Goal: Obtain resource: Obtain resource

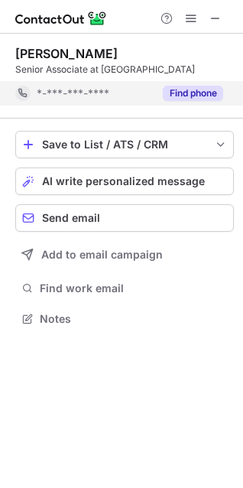
scroll to position [308, 243]
click at [168, 122] on div "Save to List / ATS / CRM List Select Lever Connect Greenhouse Connect Salesforc…" at bounding box center [124, 230] width 219 height 223
click at [192, 83] on div "Find phone" at bounding box center [189, 93] width 70 height 24
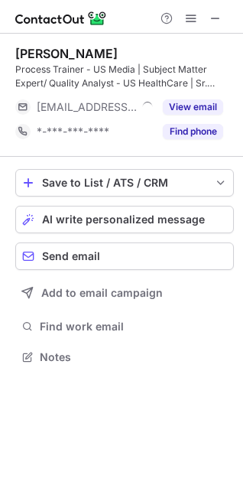
scroll to position [347, 243]
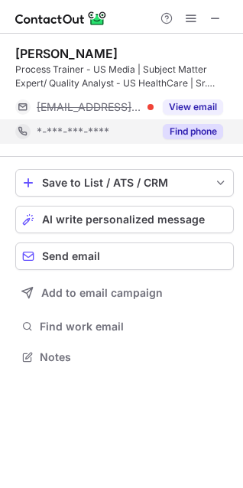
click at [194, 136] on button "Find phone" at bounding box center [193, 131] width 60 height 15
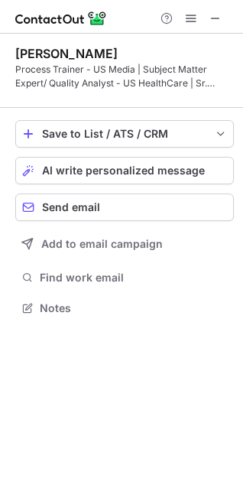
scroll to position [298, 243]
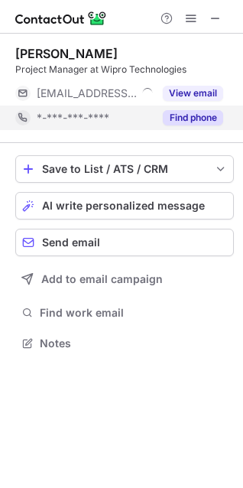
scroll to position [333, 243]
click at [185, 123] on button "Find phone" at bounding box center [193, 117] width 60 height 15
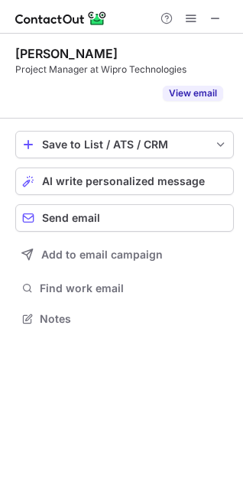
scroll to position [284, 243]
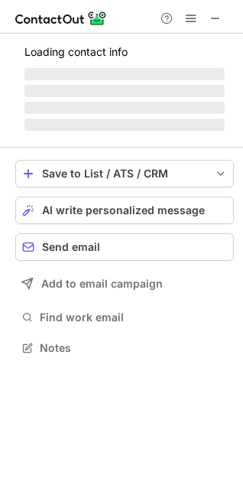
scroll to position [371, 243]
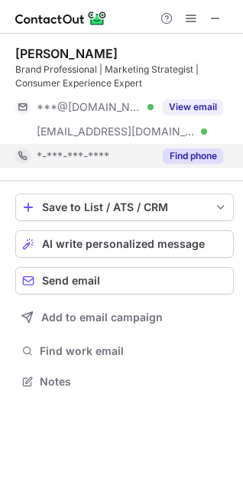
click at [200, 149] on button "Find phone" at bounding box center [193, 155] width 60 height 15
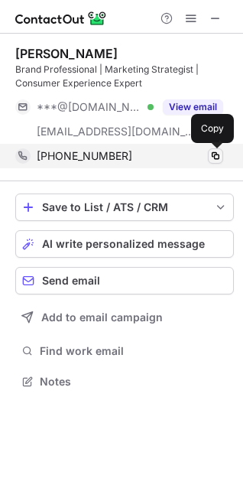
click at [210, 155] on span at bounding box center [216, 156] width 12 height 12
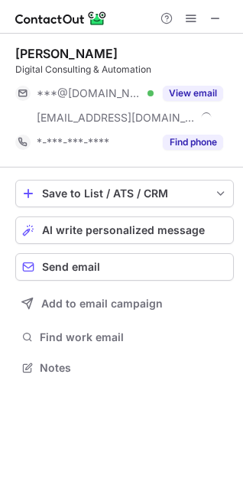
scroll to position [357, 243]
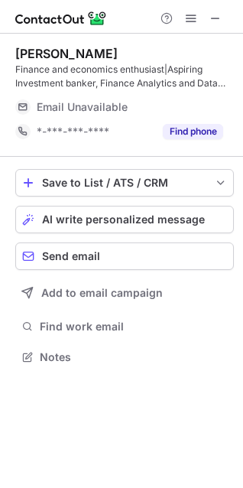
scroll to position [347, 243]
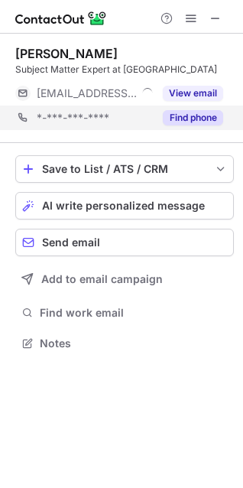
scroll to position [333, 243]
click at [204, 120] on button "Find phone" at bounding box center [193, 117] width 60 height 15
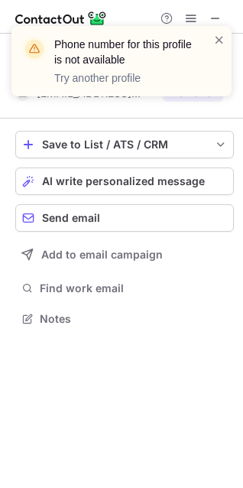
scroll to position [308, 243]
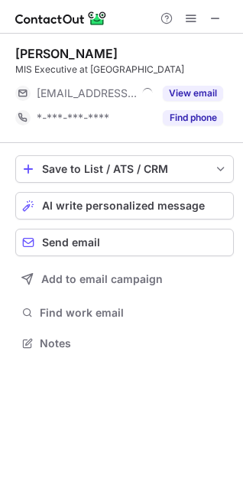
scroll to position [333, 243]
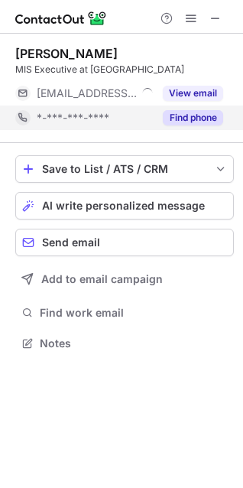
click at [177, 115] on button "Find phone" at bounding box center [193, 117] width 60 height 15
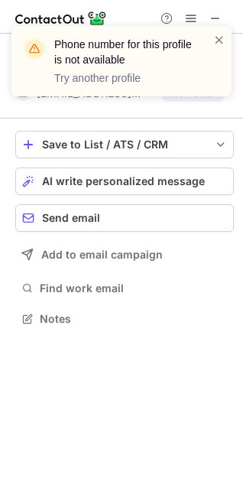
scroll to position [308, 243]
